Goal: Information Seeking & Learning: Learn about a topic

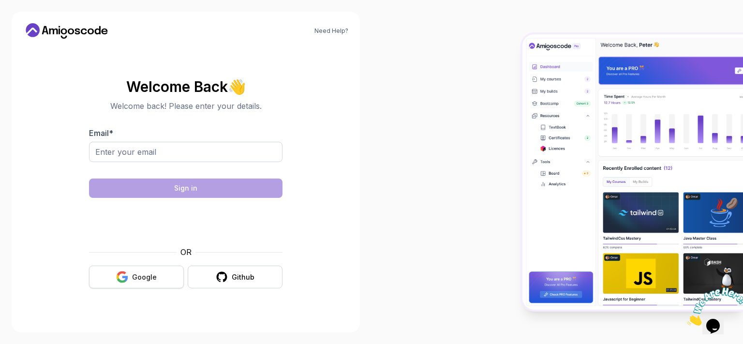
click at [128, 281] on icon "button" at bounding box center [122, 277] width 12 height 12
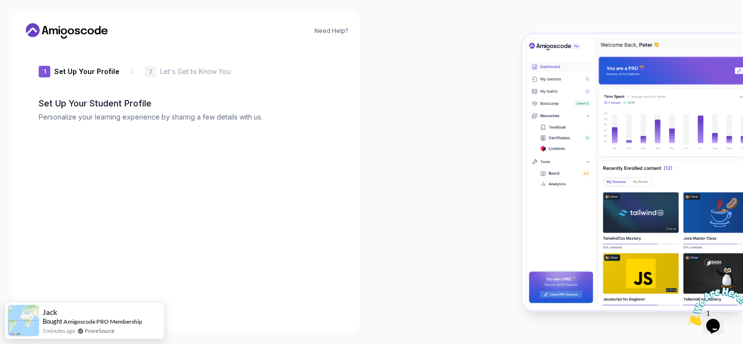
type input "zanylionf23bf"
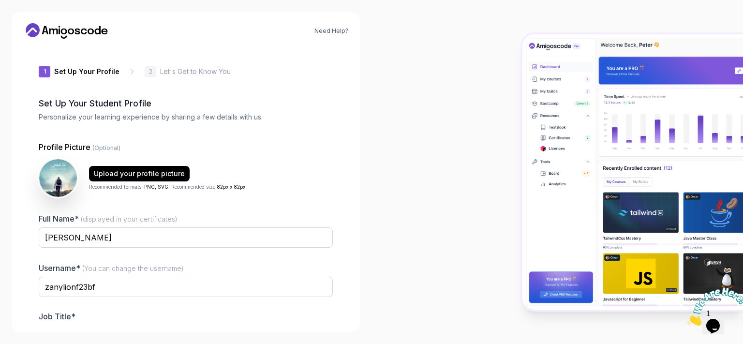
scroll to position [59, 0]
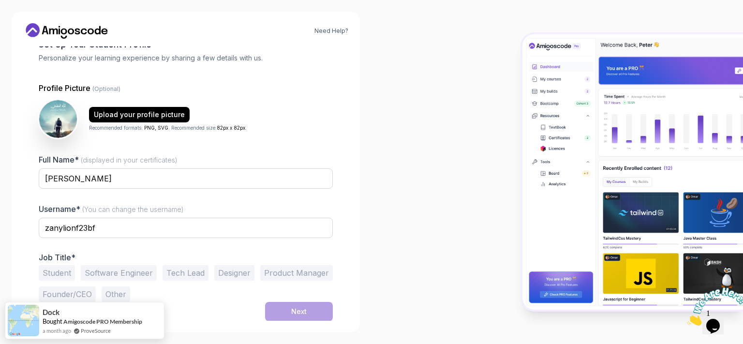
click at [55, 271] on button "Student" at bounding box center [57, 272] width 36 height 15
click at [279, 311] on button "Next" at bounding box center [299, 311] width 68 height 19
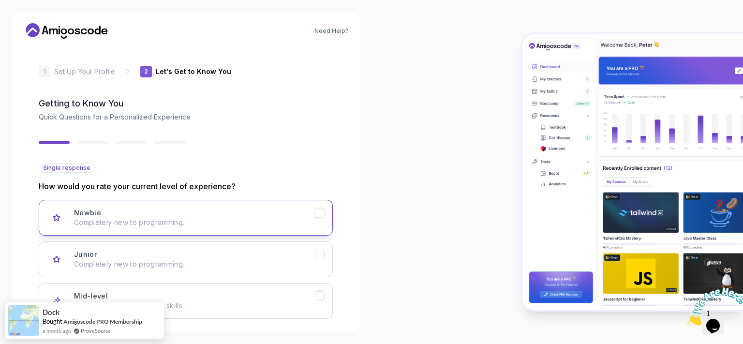
scroll to position [89, 0]
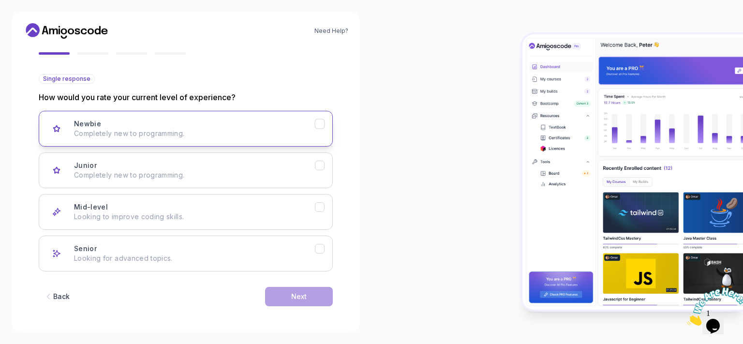
click at [192, 118] on button "Newbie Completely new to programming." at bounding box center [186, 129] width 294 height 36
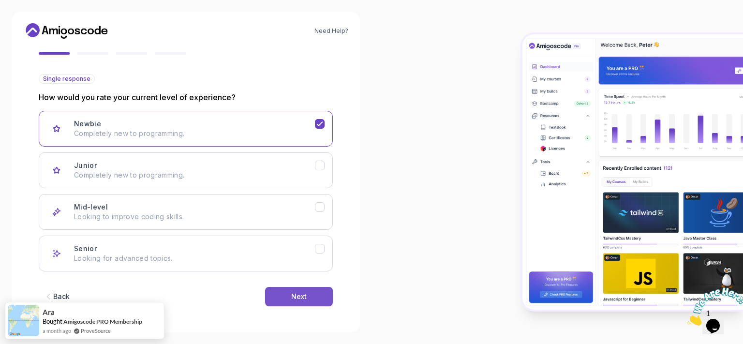
click at [310, 297] on button "Next" at bounding box center [299, 296] width 68 height 19
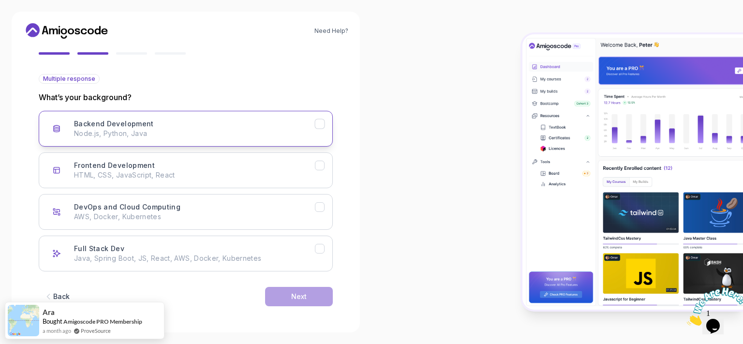
click at [312, 120] on div "Backend Development Node.js, Python, Java" at bounding box center [194, 128] width 241 height 19
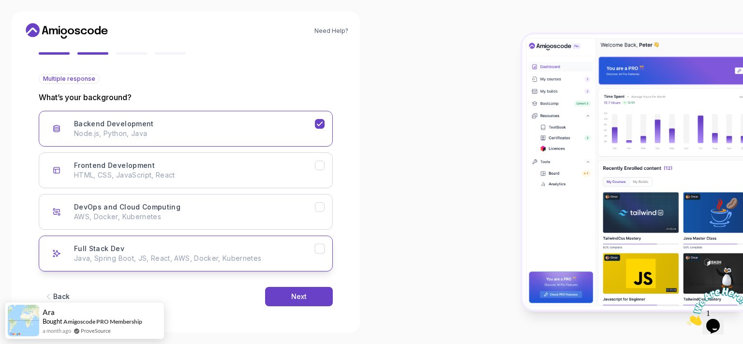
click at [294, 245] on div "Full Stack Dev Java, Spring Boot, JS, React, AWS, Docker, Kubernetes" at bounding box center [194, 253] width 241 height 19
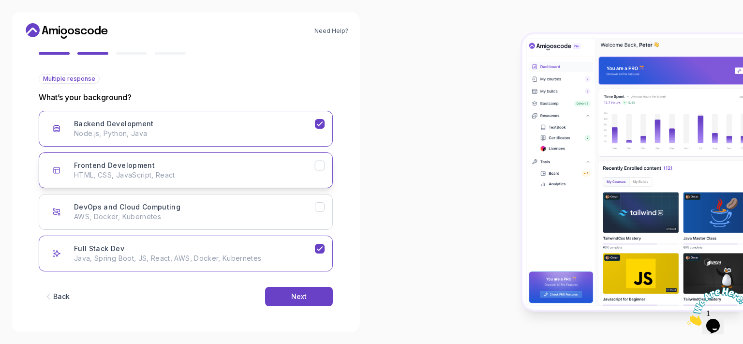
click at [310, 156] on button "Frontend Development HTML, CSS, JavaScript, React" at bounding box center [186, 170] width 294 height 36
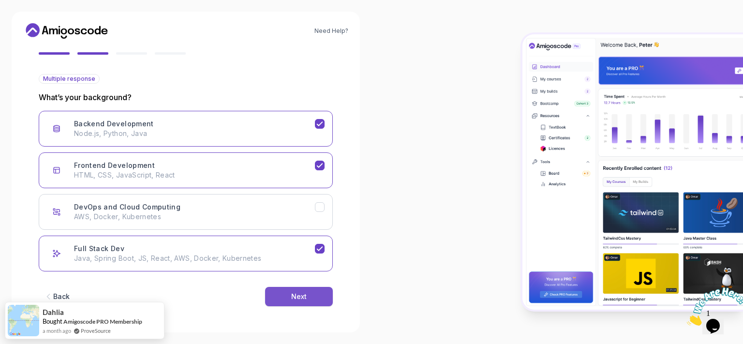
click at [303, 287] on button "Next" at bounding box center [299, 296] width 68 height 19
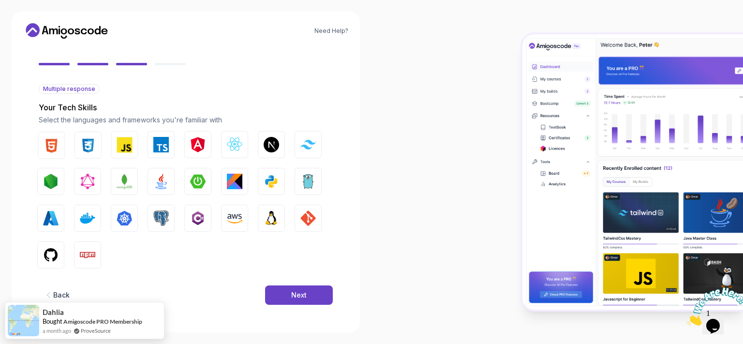
scroll to position [78, 0]
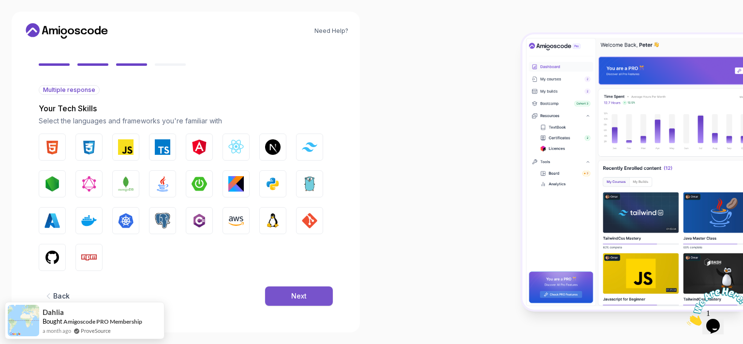
click at [302, 297] on div "Next" at bounding box center [298, 296] width 15 height 10
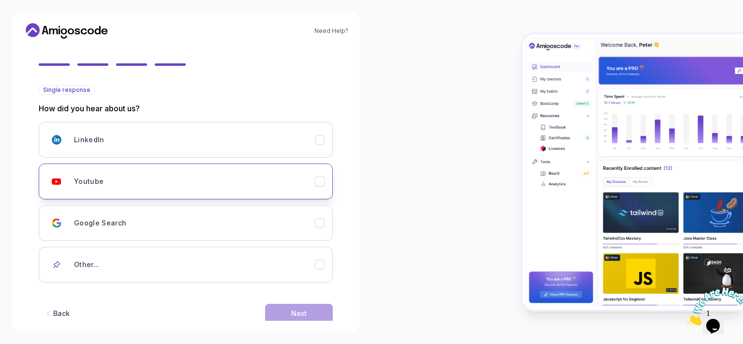
click at [284, 174] on div "Youtube" at bounding box center [194, 181] width 241 height 19
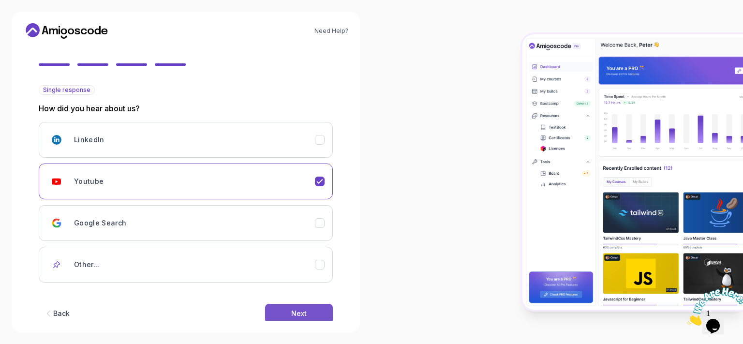
click at [291, 311] on div "Next" at bounding box center [298, 314] width 15 height 10
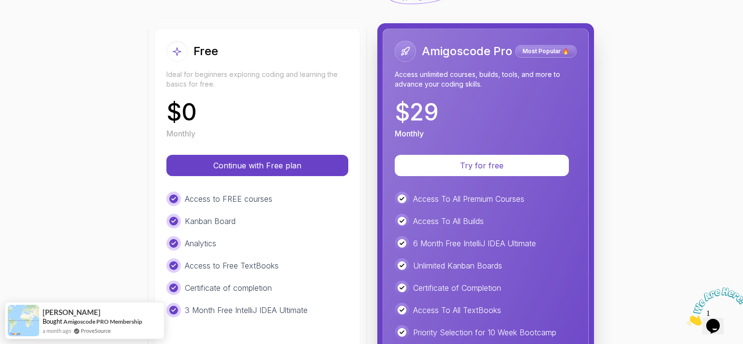
scroll to position [92, 0]
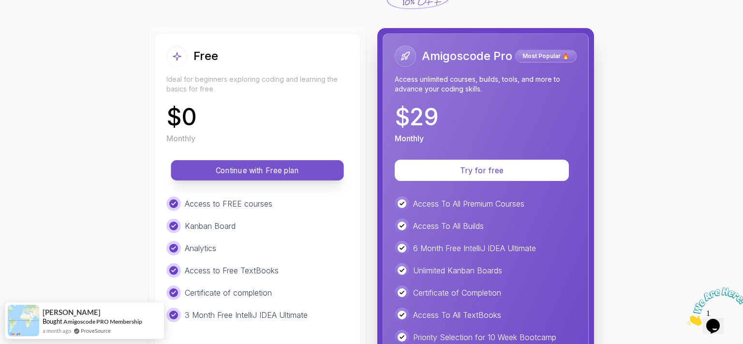
click at [251, 173] on p "Continue with Free plan" at bounding box center [257, 170] width 151 height 11
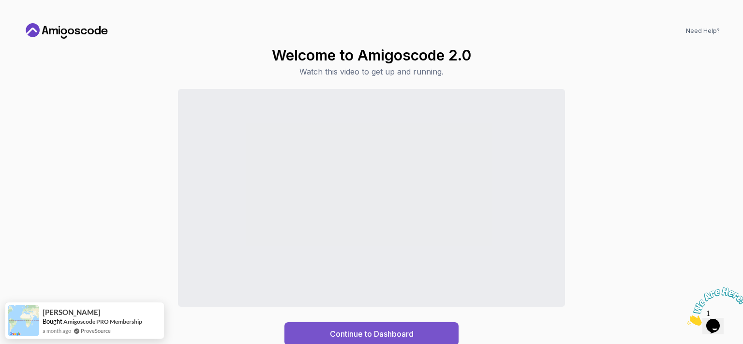
click at [419, 326] on button "Continue to Dashboard" at bounding box center [372, 333] width 174 height 23
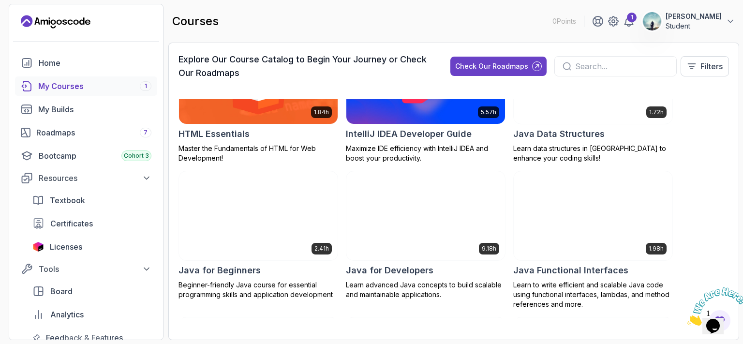
scroll to position [676, 0]
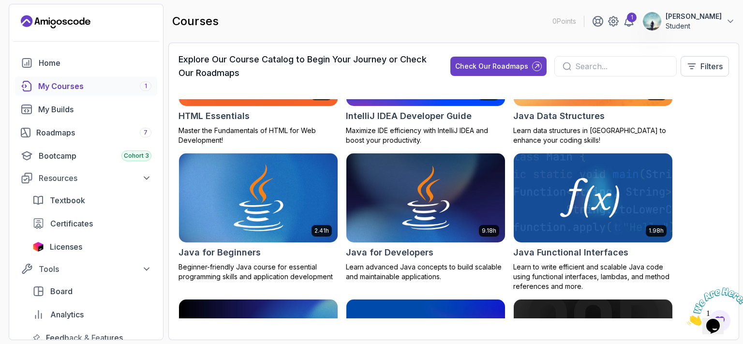
click at [215, 177] on img at bounding box center [258, 197] width 167 height 93
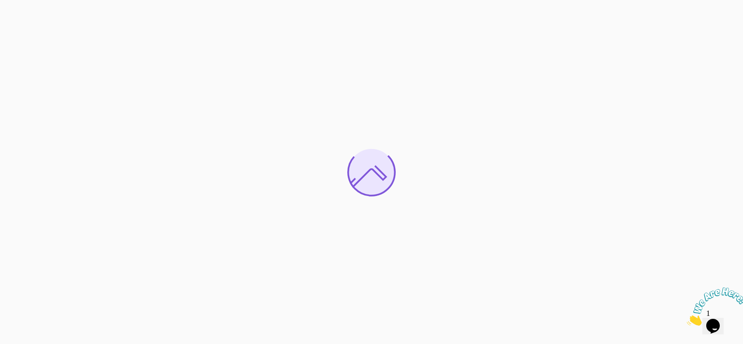
click at [687, 319] on icon "Close" at bounding box center [687, 323] width 0 height 8
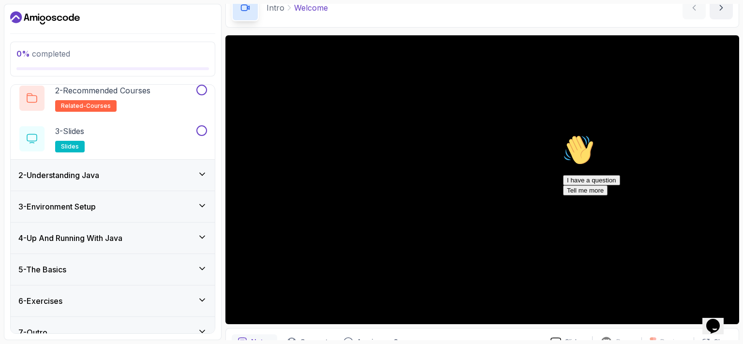
scroll to position [91, 0]
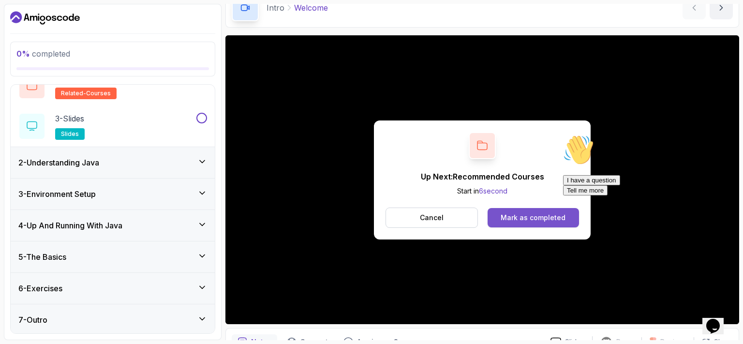
click at [517, 213] on div "Mark as completed" at bounding box center [533, 218] width 65 height 10
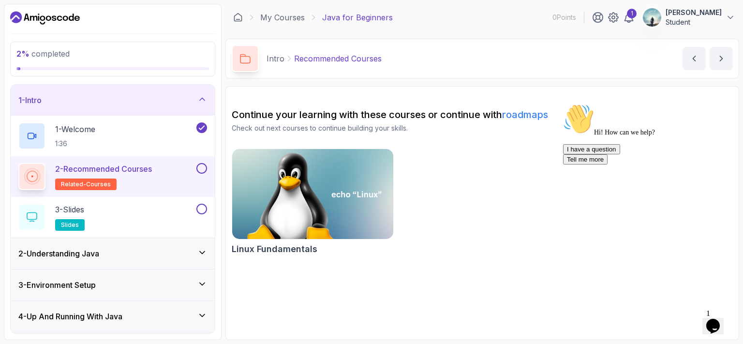
click at [158, 181] on div "2 - Recommended Courses related-courses" at bounding box center [106, 176] width 176 height 27
click at [156, 172] on div "2 - Recommended Courses related-courses" at bounding box center [106, 176] width 176 height 27
click at [162, 225] on div "3 - Slides slides" at bounding box center [106, 217] width 176 height 27
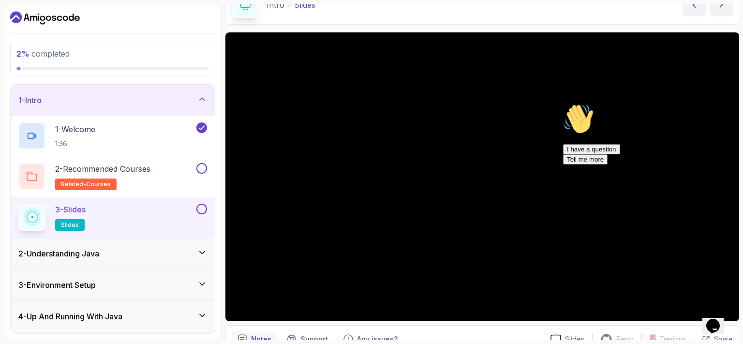
scroll to position [102, 0]
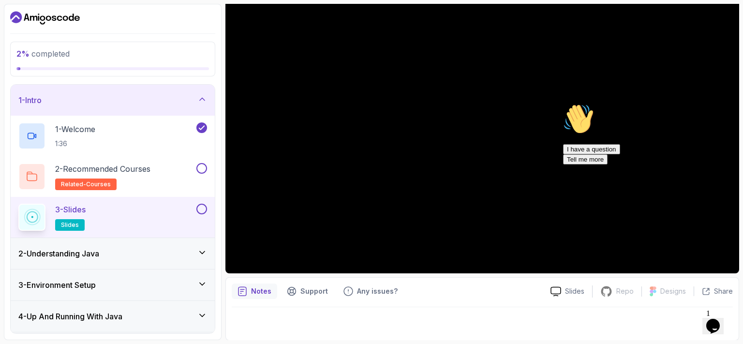
click at [563, 104] on icon "Chat attention grabber" at bounding box center [563, 104] width 0 height 0
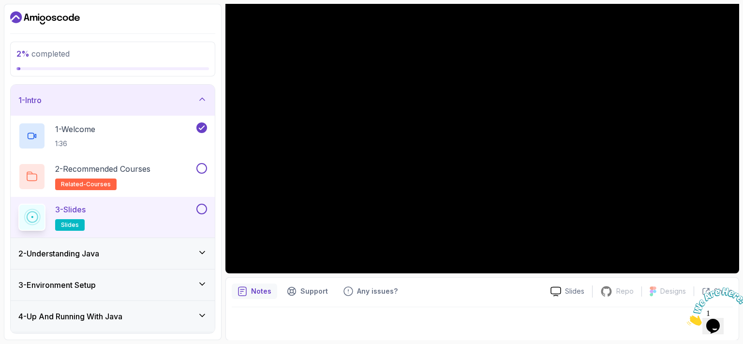
click at [687, 319] on icon "Close" at bounding box center [687, 323] width 0 height 8
click at [111, 264] on div "2 - Understanding Java" at bounding box center [113, 253] width 204 height 31
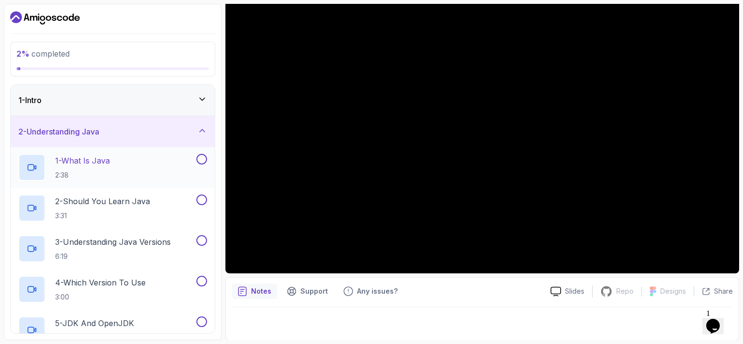
click at [136, 167] on div "1 - What Is Java 2:38" at bounding box center [106, 167] width 176 height 27
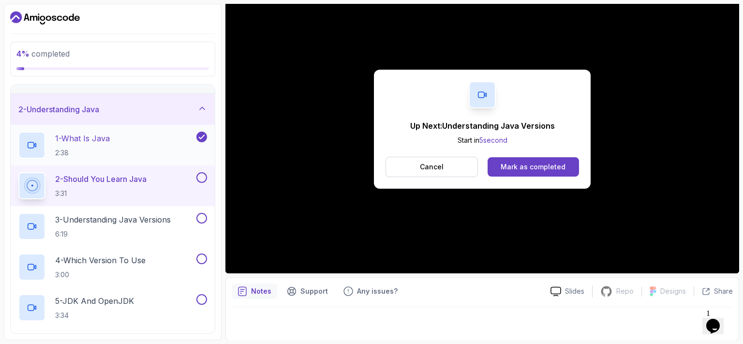
scroll to position [22, 0]
click at [505, 163] on div "Mark as completed" at bounding box center [533, 167] width 65 height 10
